Goal: Register for event/course: Sign up to attend an event or enroll in a course

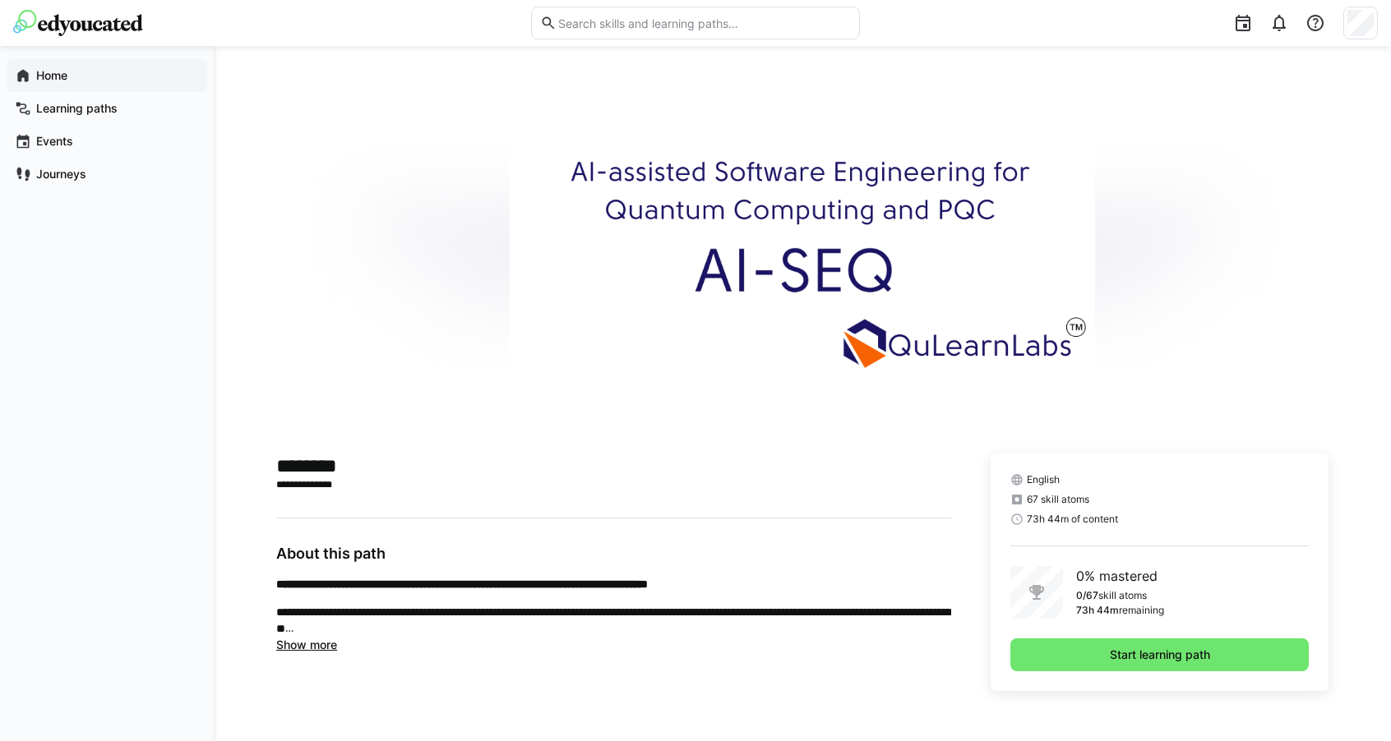
click at [0, 0] on app-navigation-label "Home" at bounding box center [0, 0] width 0 height 0
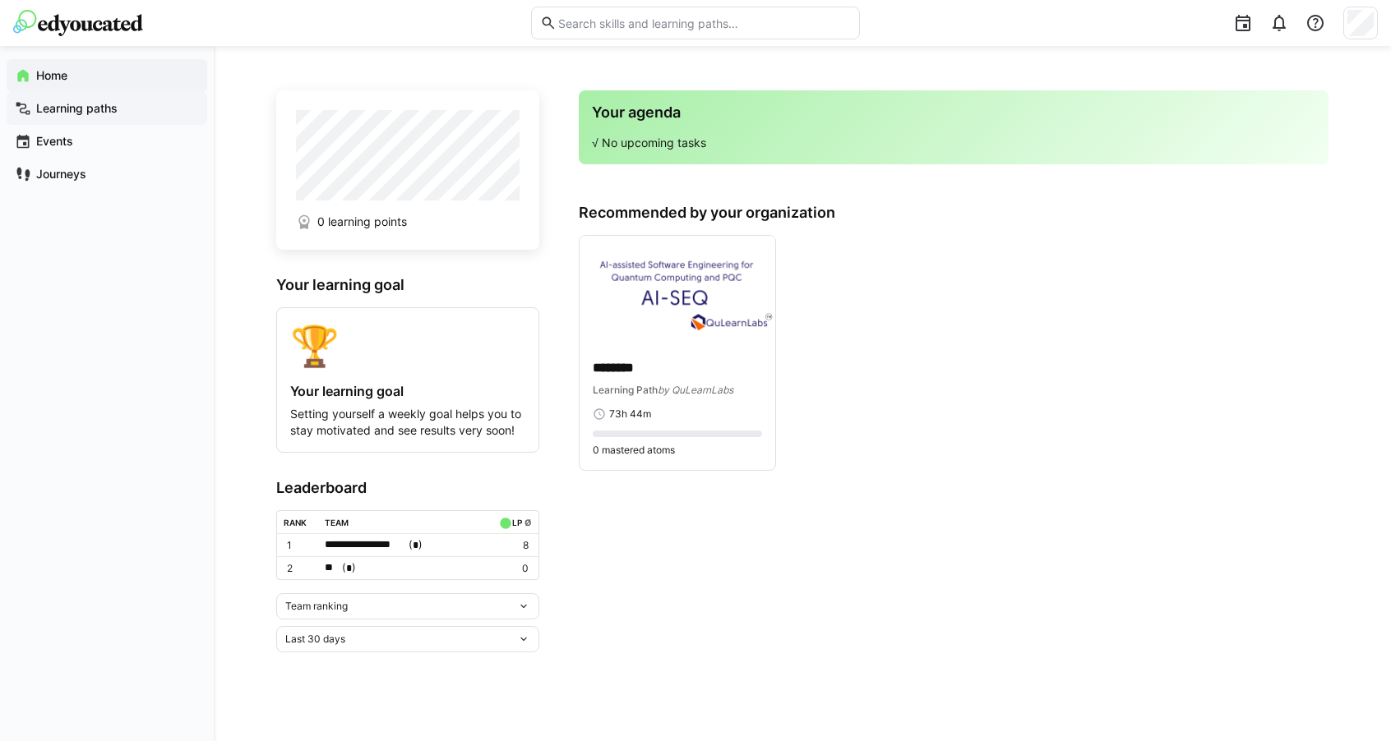
click at [0, 0] on app-navigation-label "Learning paths" at bounding box center [0, 0] width 0 height 0
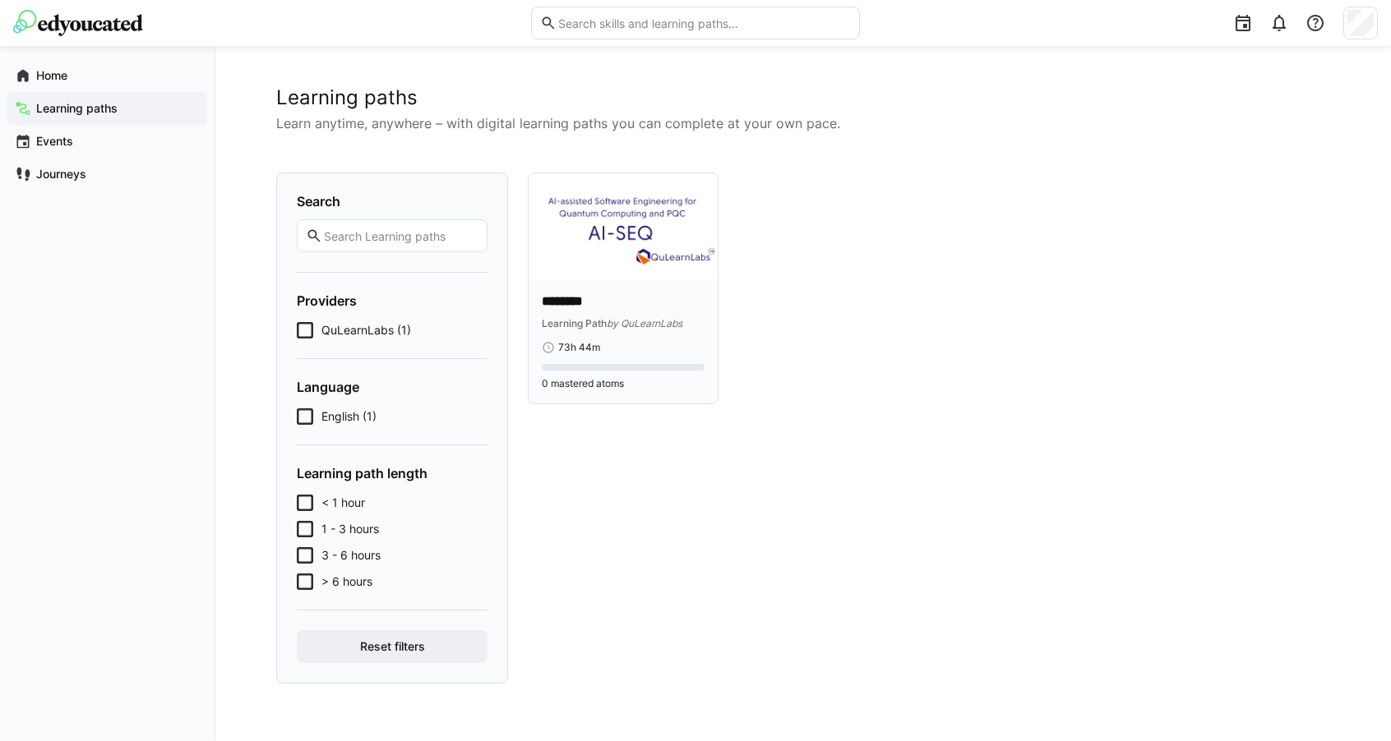
click at [590, 279] on img at bounding box center [622, 226] width 189 height 106
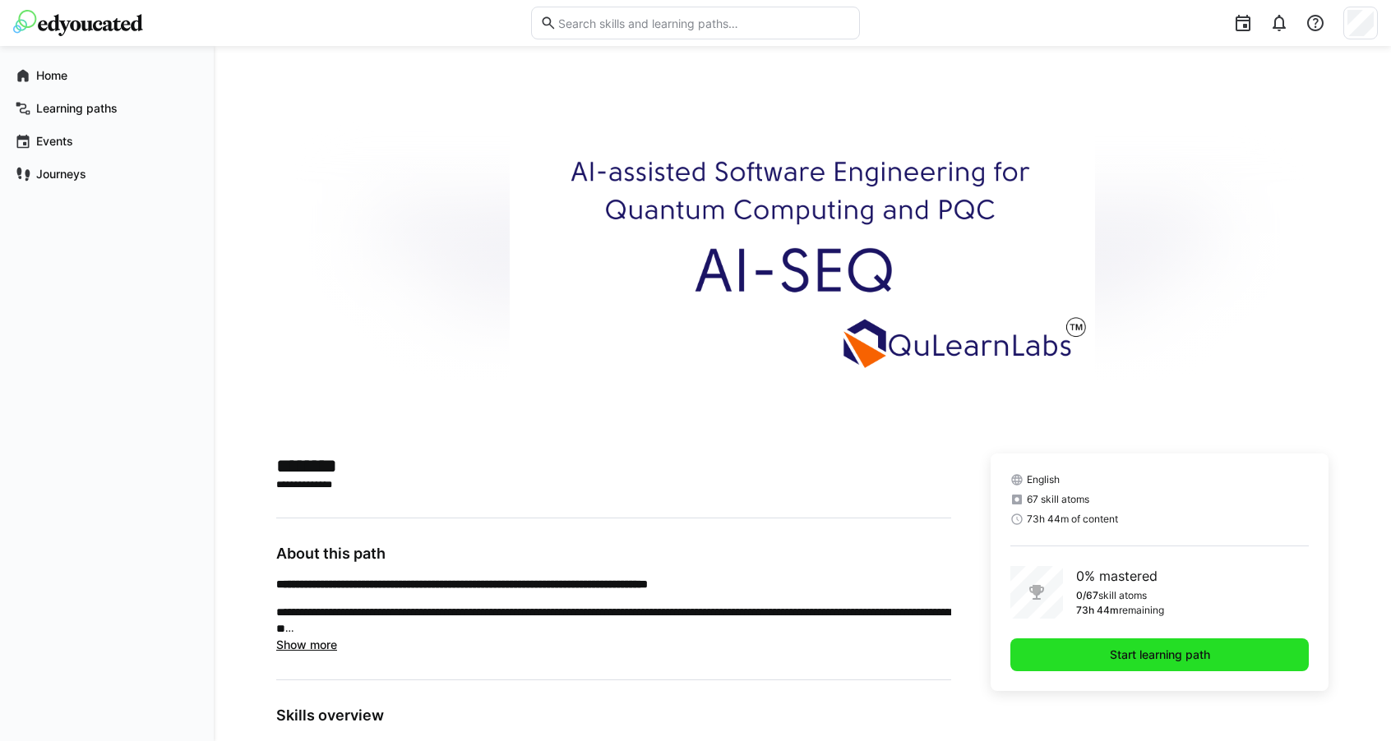
click at [1077, 649] on span "Start learning path" at bounding box center [1159, 655] width 298 height 33
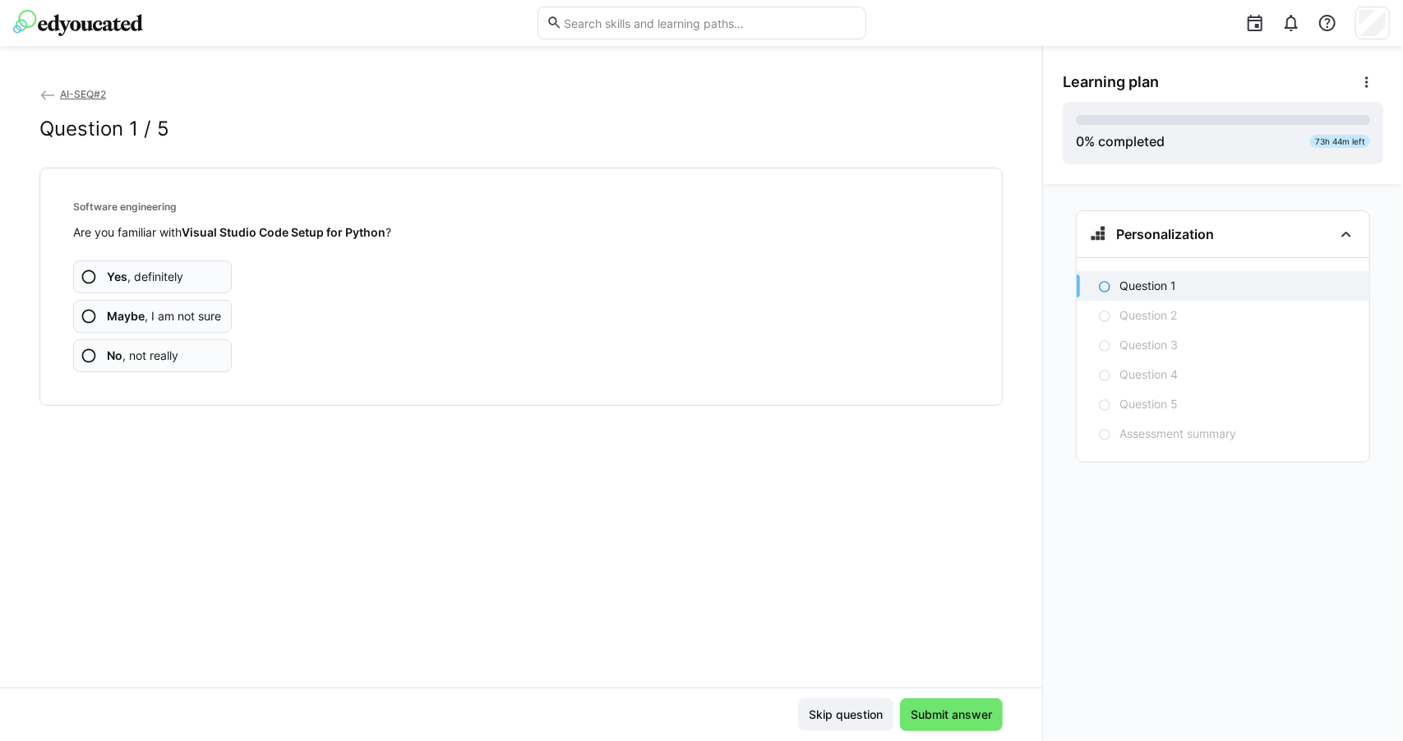
click at [206, 279] on app-assessment-question-radio "Yes , definitely" at bounding box center [152, 277] width 159 height 33
click at [210, 267] on app-assessment-question-radio "Yes , definitely" at bounding box center [152, 277] width 159 height 33
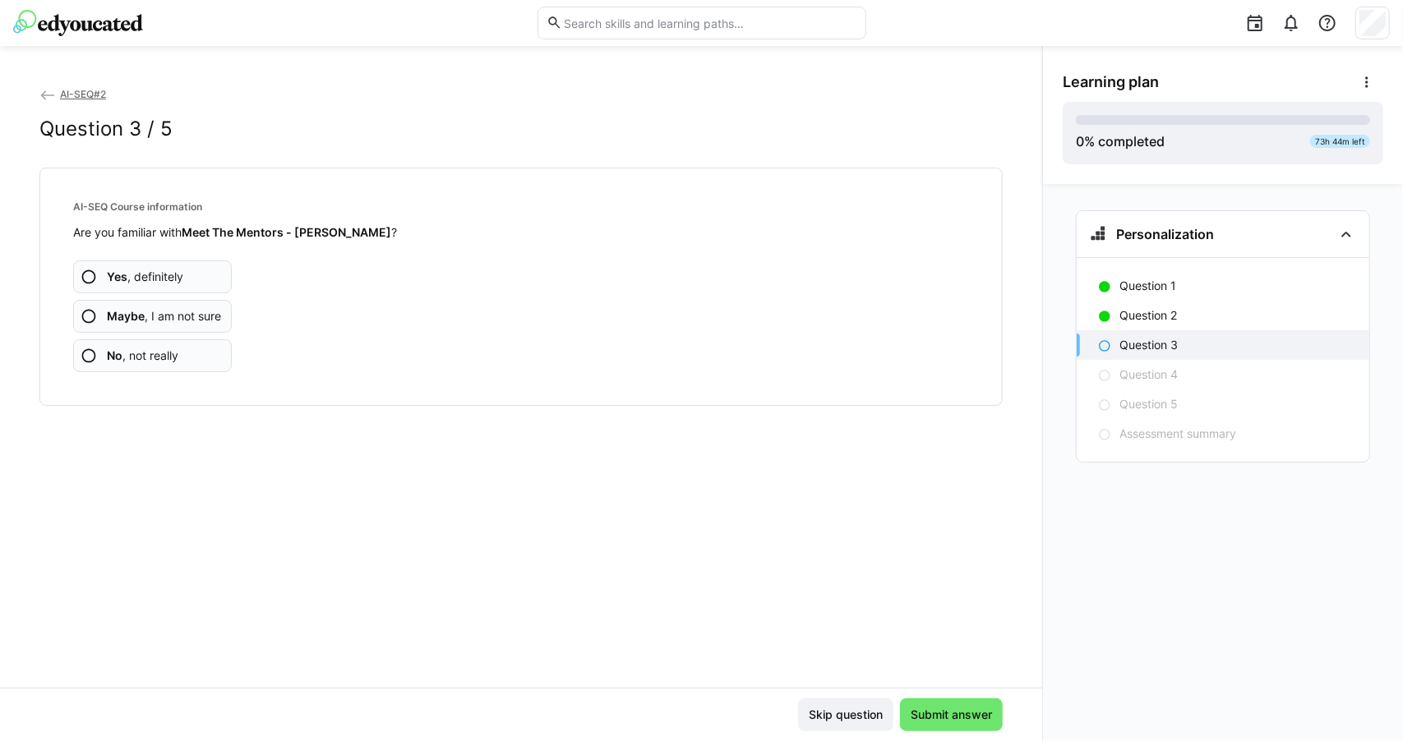
click at [210, 267] on app-assessment-question-radio "Yes , definitely" at bounding box center [152, 277] width 159 height 33
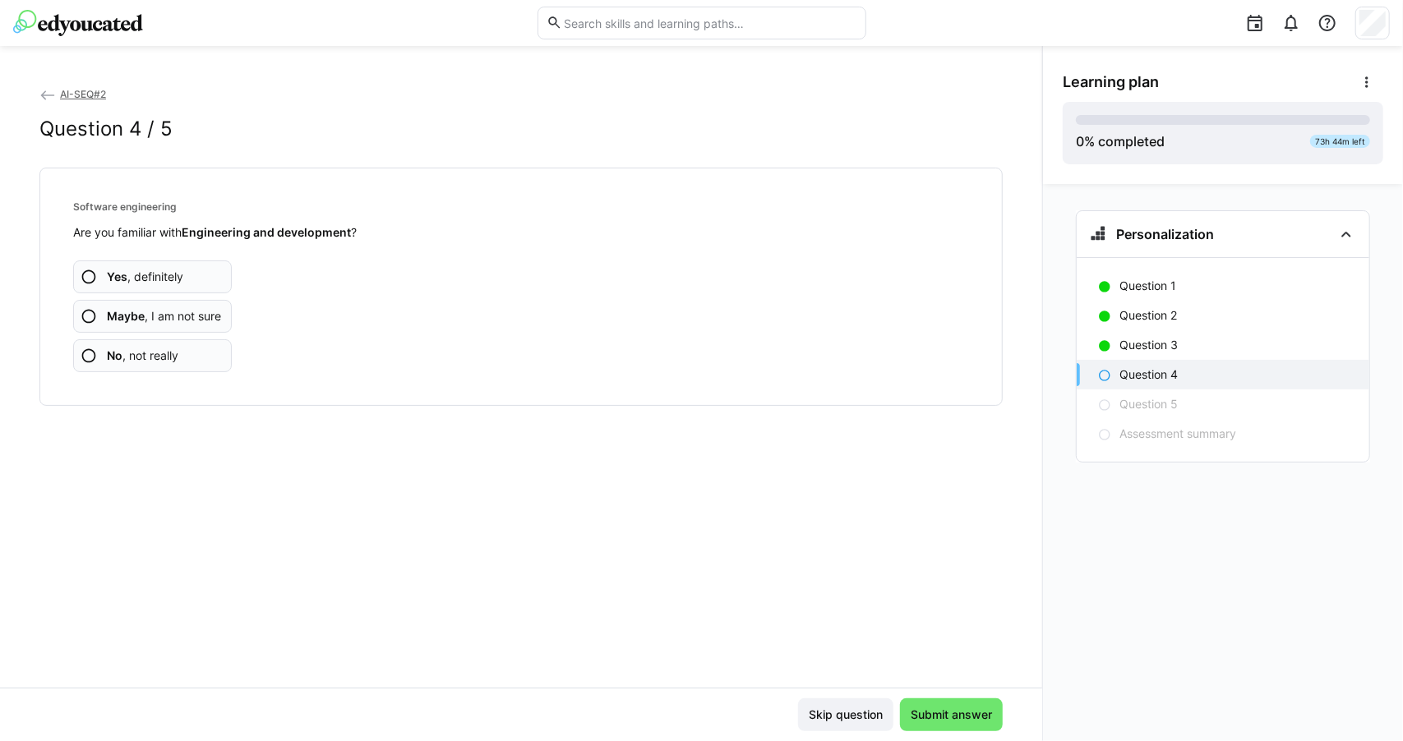
click at [210, 267] on app-assessment-question-radio "Yes , definitely" at bounding box center [152, 277] width 159 height 33
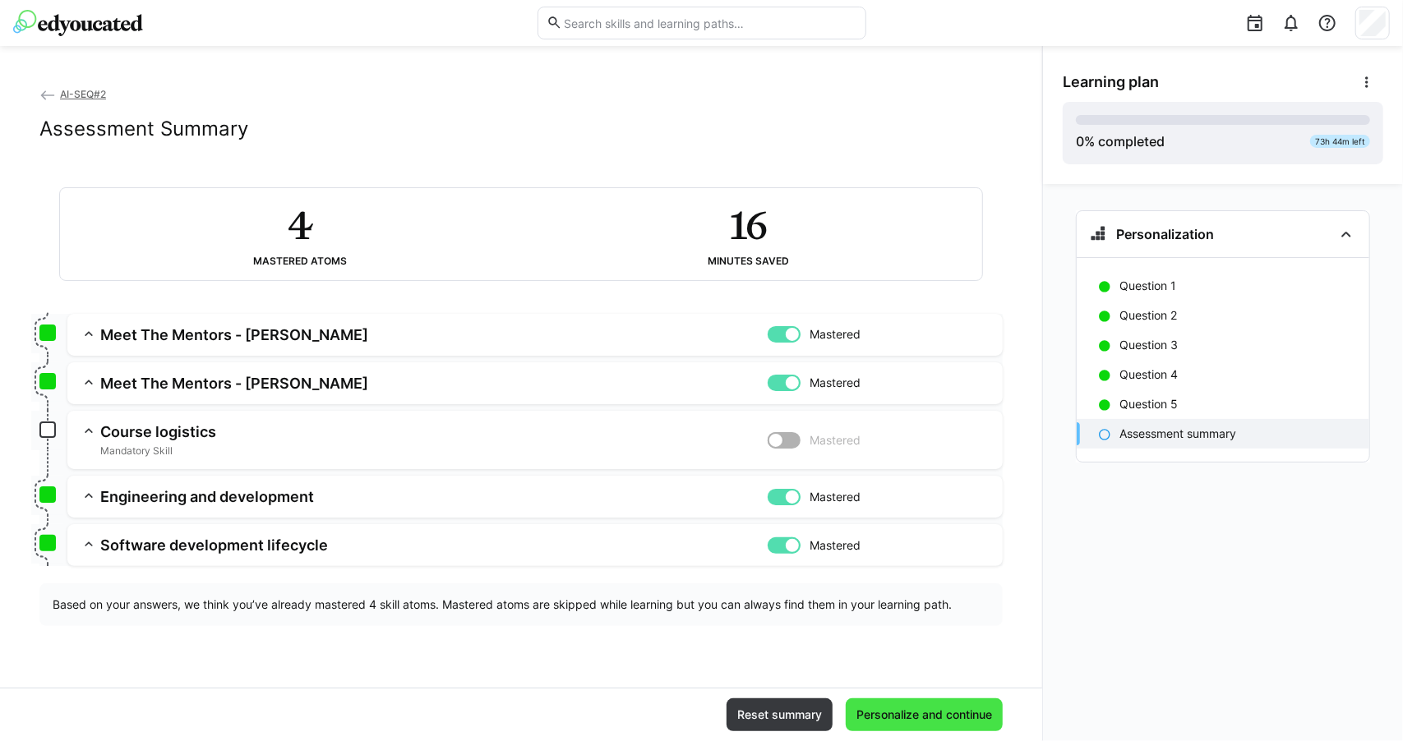
click at [924, 721] on span "Personalize and continue" at bounding box center [924, 715] width 141 height 16
click at [53, 434] on app-box at bounding box center [47, 430] width 16 height 16
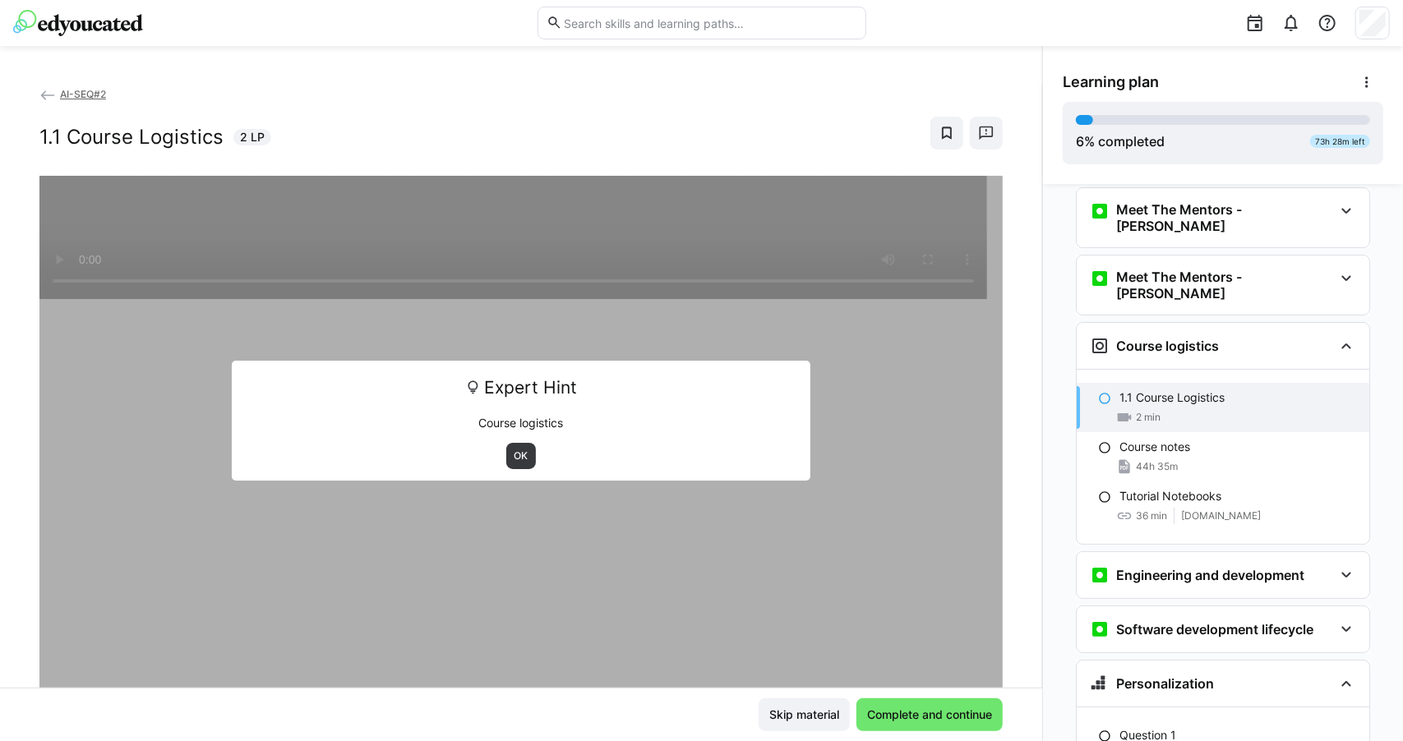
scroll to position [102, 0]
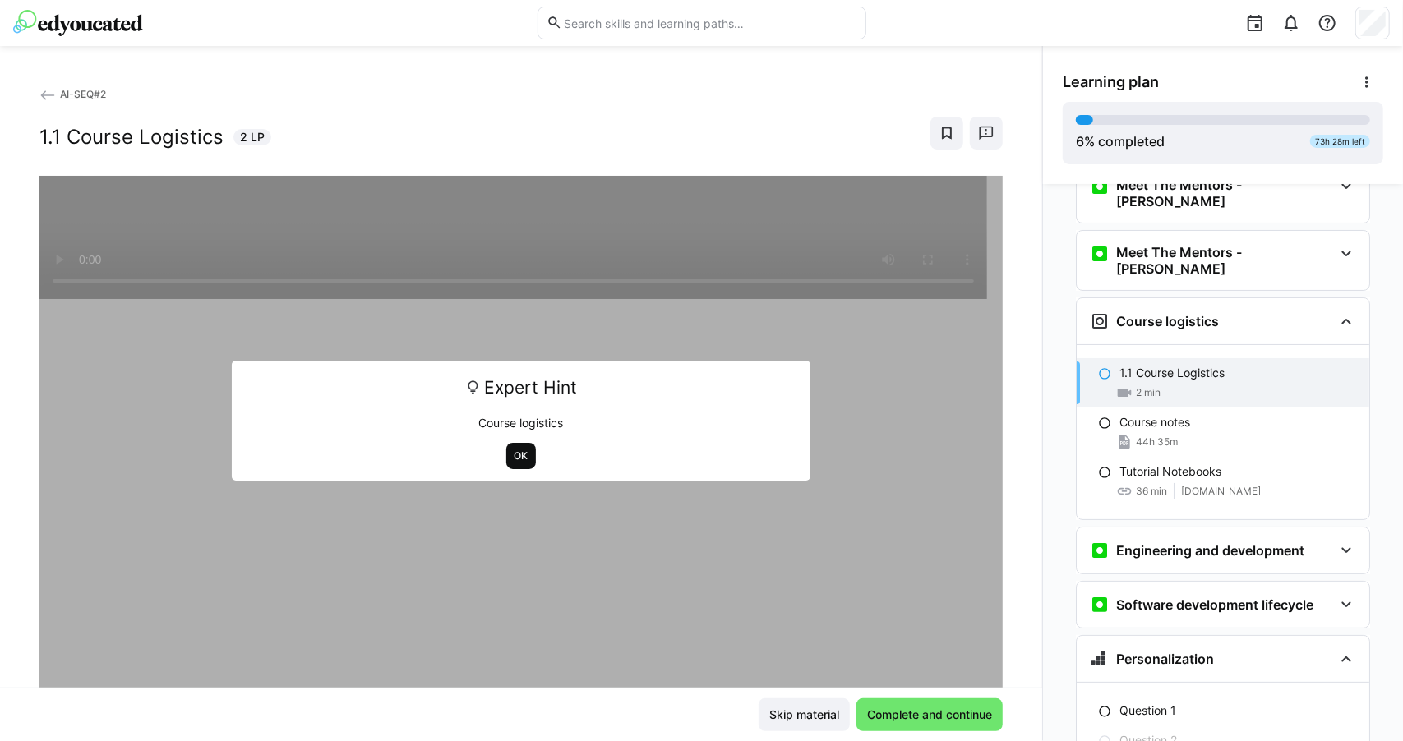
click at [515, 455] on span "OK" at bounding box center [521, 456] width 17 height 13
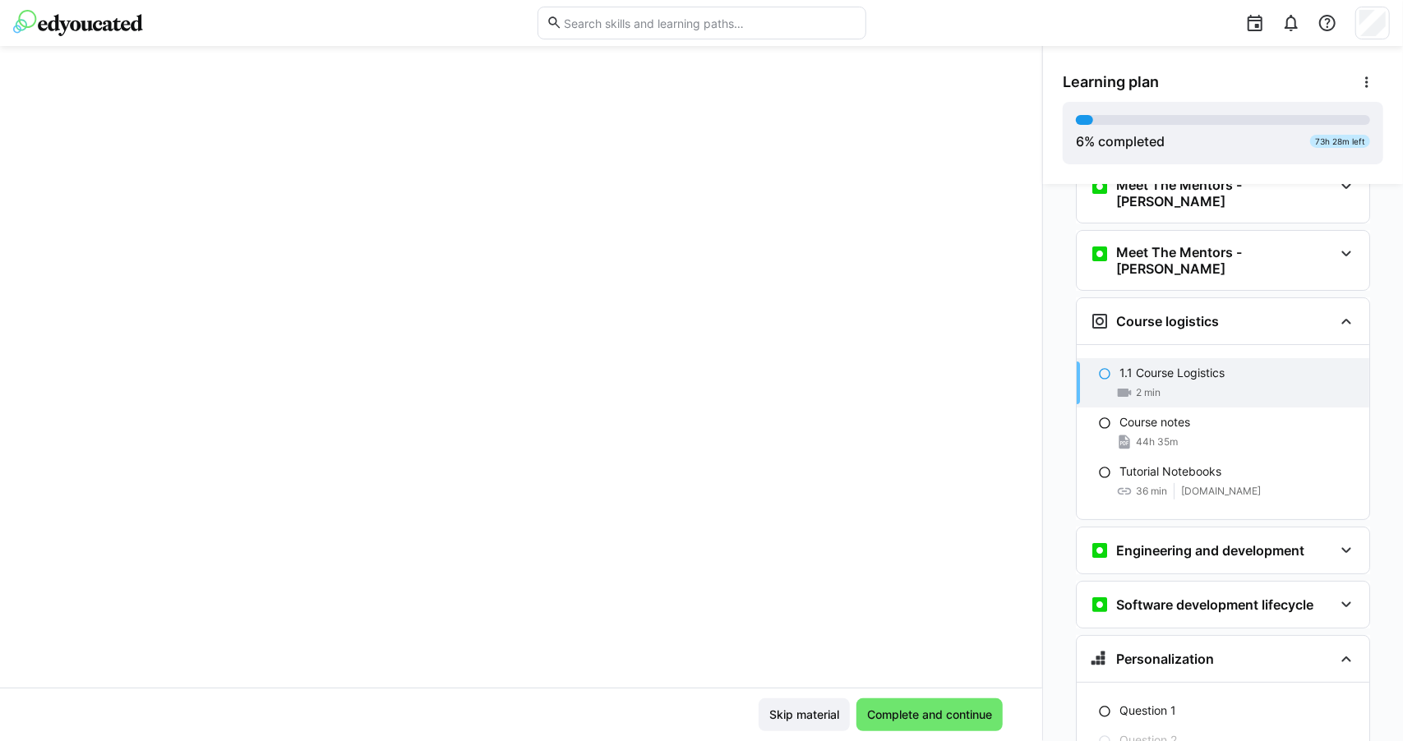
scroll to position [0, 0]
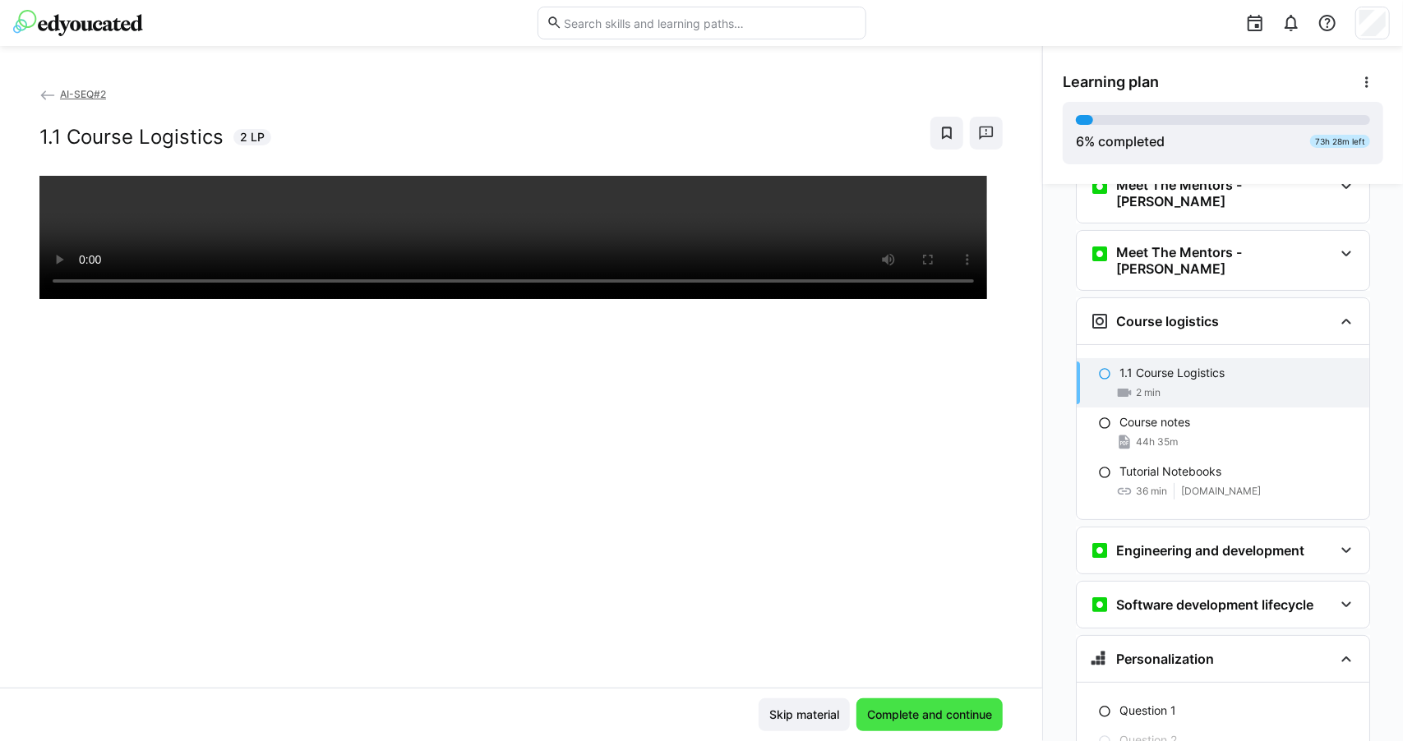
click at [917, 713] on span "Complete and continue" at bounding box center [930, 715] width 130 height 16
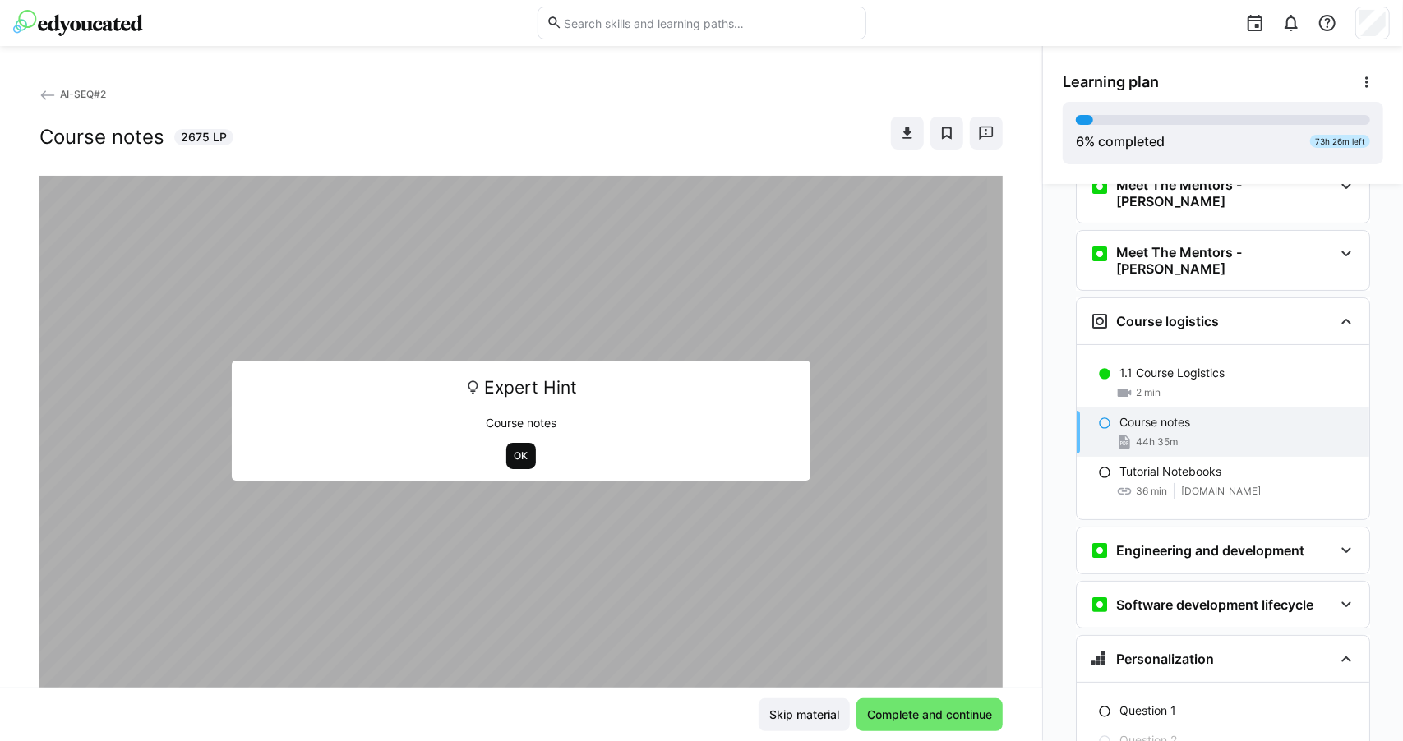
click at [506, 454] on span "OK" at bounding box center [521, 456] width 30 height 26
